Goal: Communication & Community: Share content

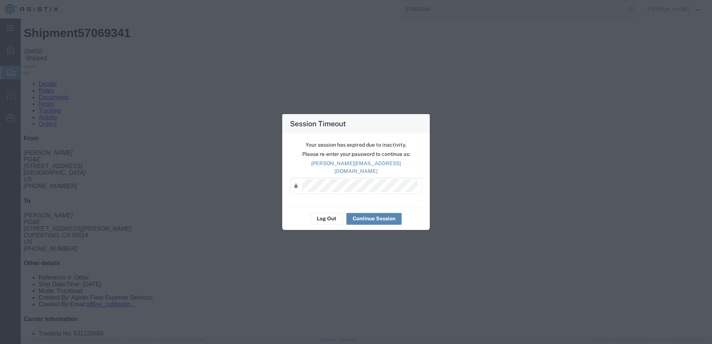
click at [368, 214] on button "Continue Session" at bounding box center [373, 219] width 55 height 12
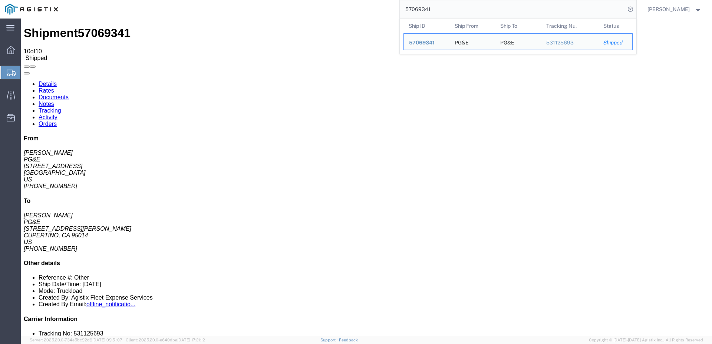
drag, startPoint x: 455, startPoint y: 10, endPoint x: 427, endPoint y: 14, distance: 27.7
click at [427, 14] on input "57069341" at bounding box center [512, 9] width 225 height 18
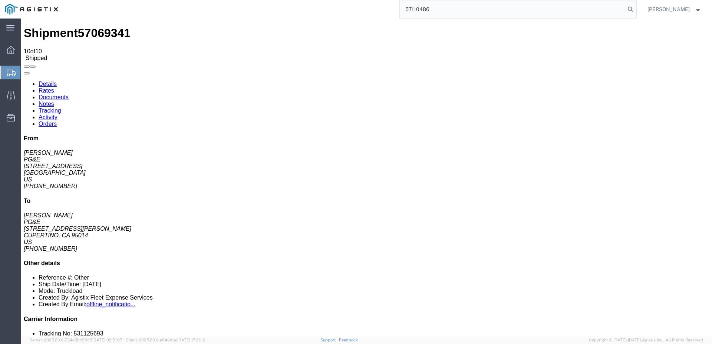
type input "57110486"
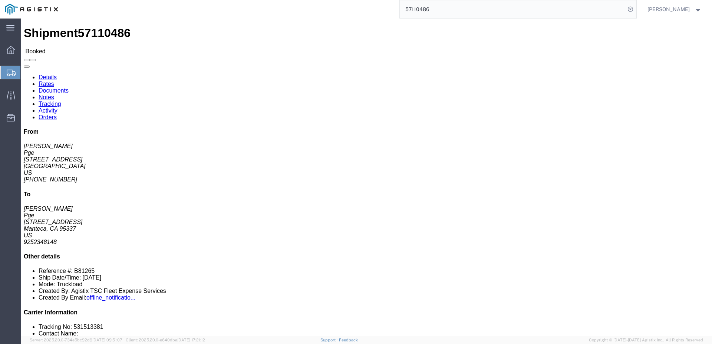
click span
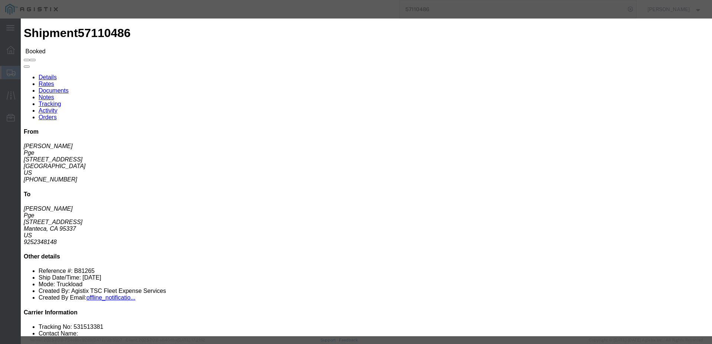
click input "text"
type input "[EMAIL_ADDRESS][DOMAIN_NAME]"
click label "PGE Fleet Bill Of Lading"
click input "PGE Fleet Bill Of Lading"
checkbox input "true"
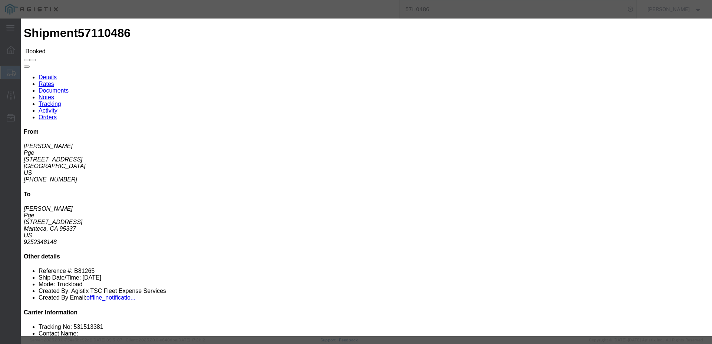
click button "Send"
